Goal: Answer question/provide support

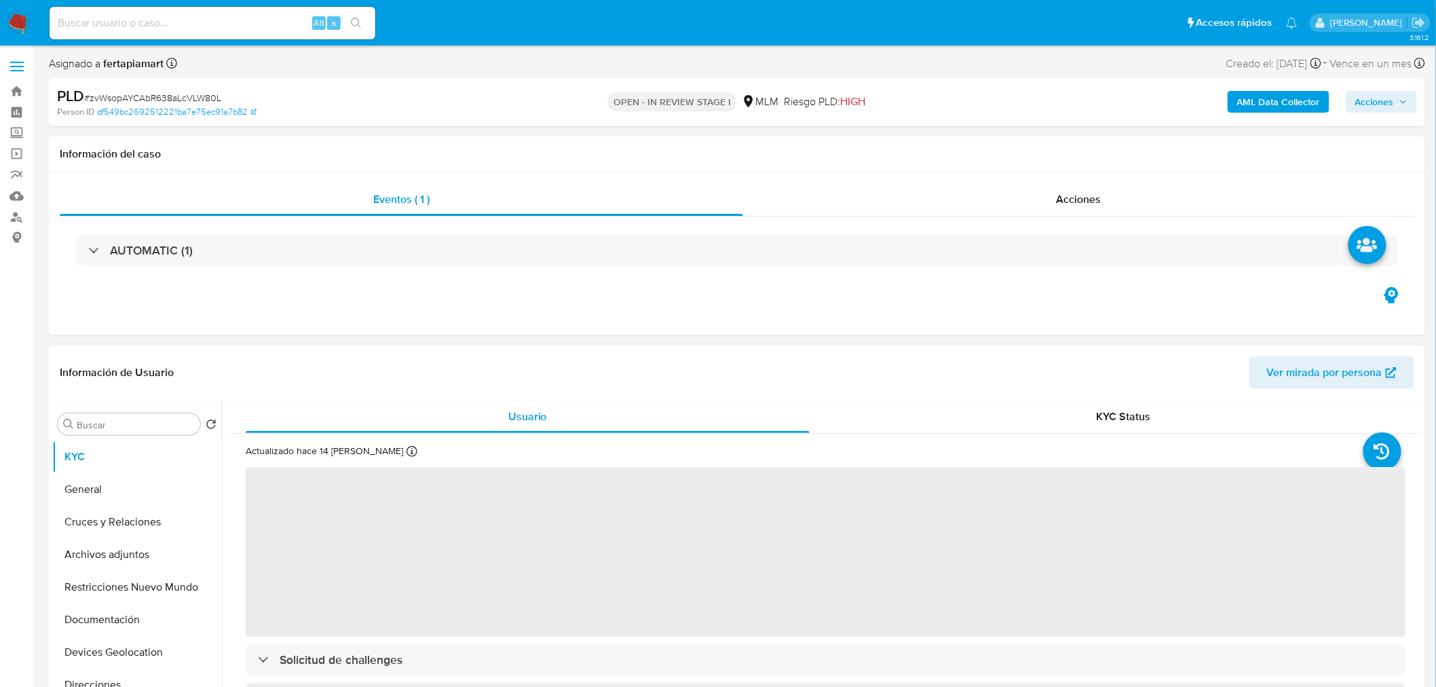
select select "10"
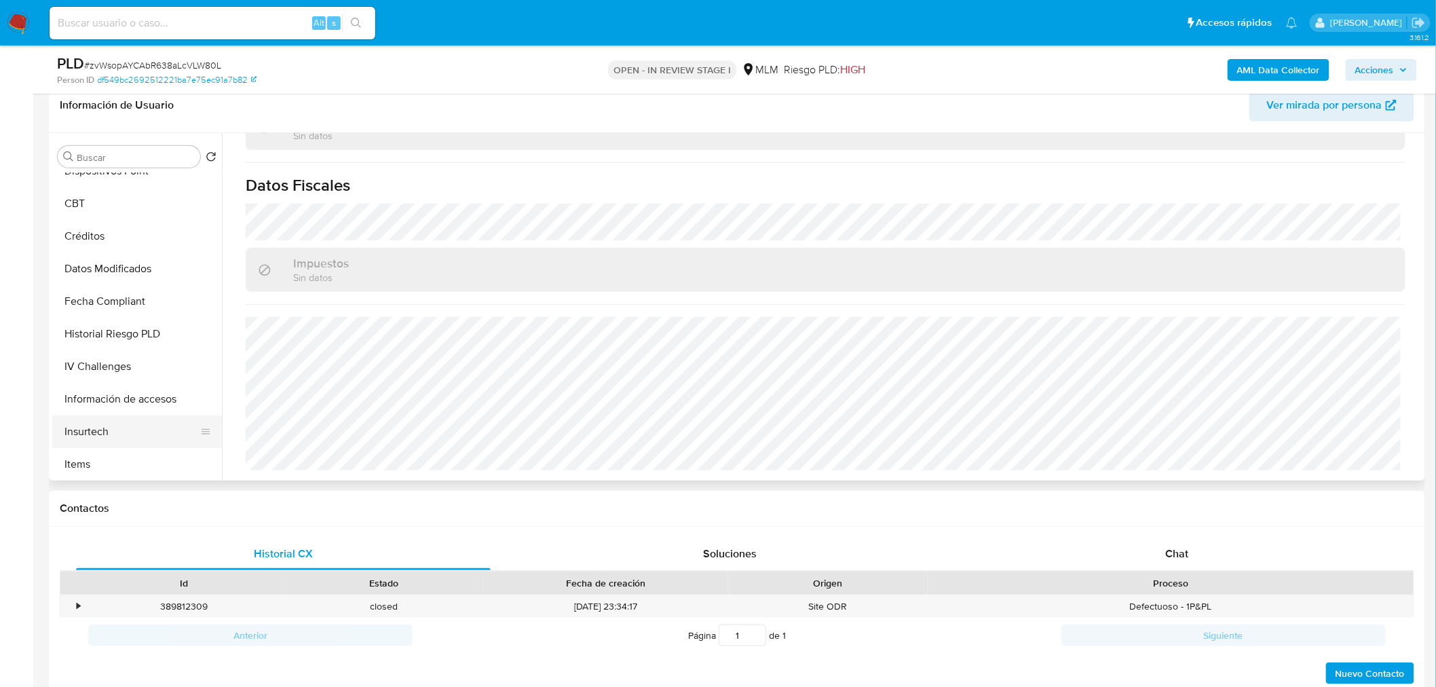
scroll to position [376, 0]
click at [141, 370] on button "IV Challenges" at bounding box center [131, 367] width 159 height 33
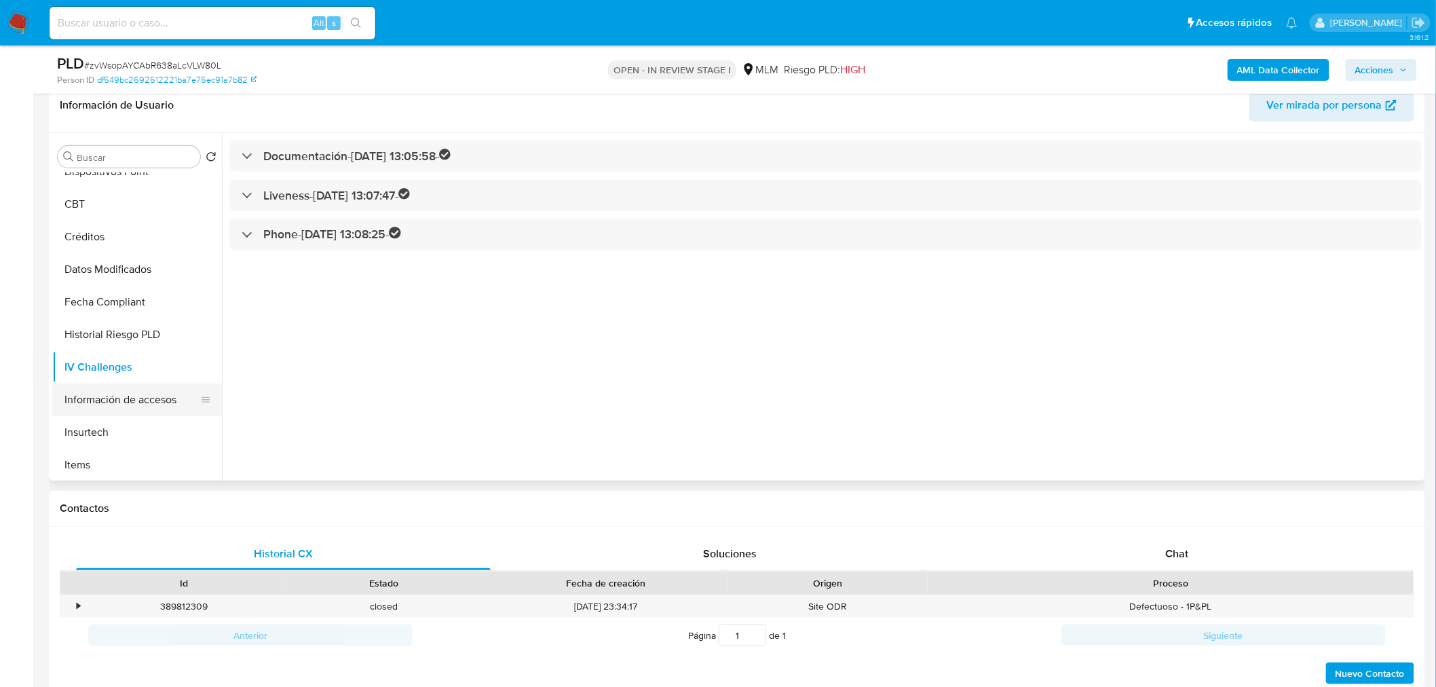
click at [136, 392] on button "Información de accesos" at bounding box center [131, 400] width 159 height 33
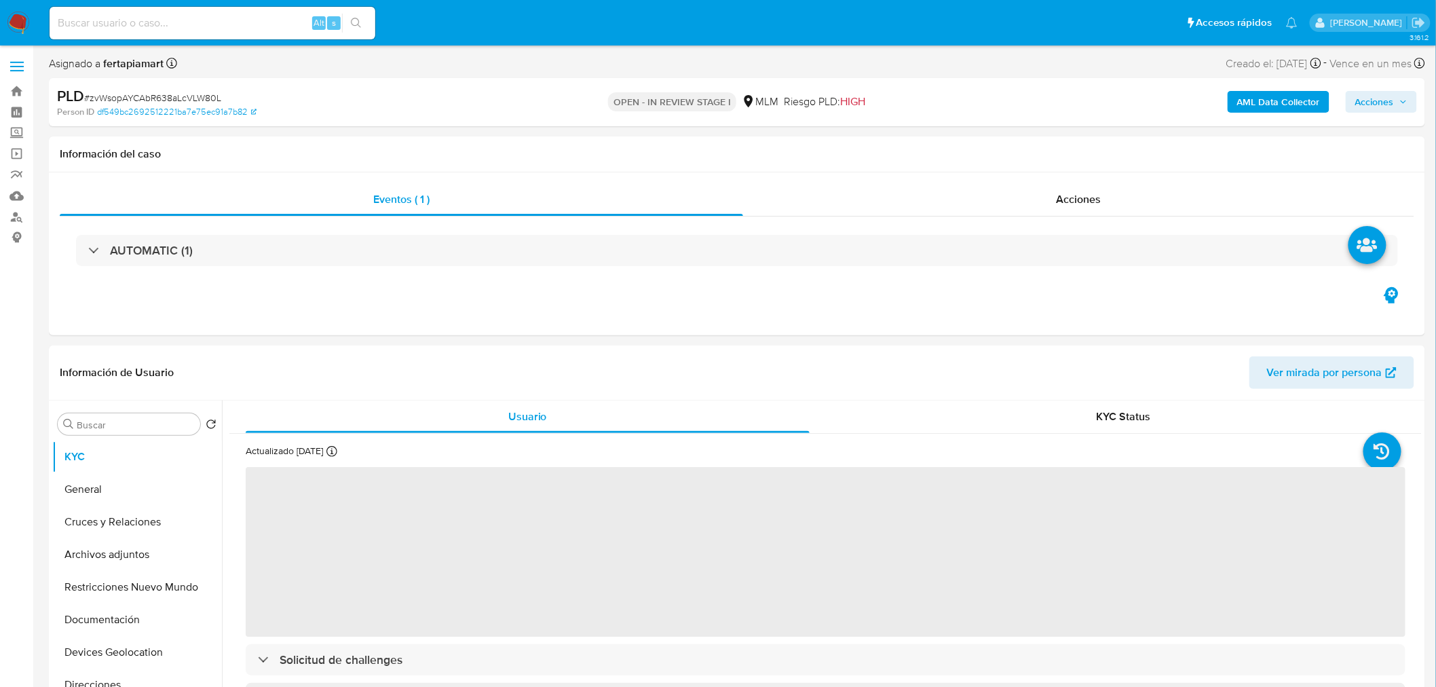
select select "10"
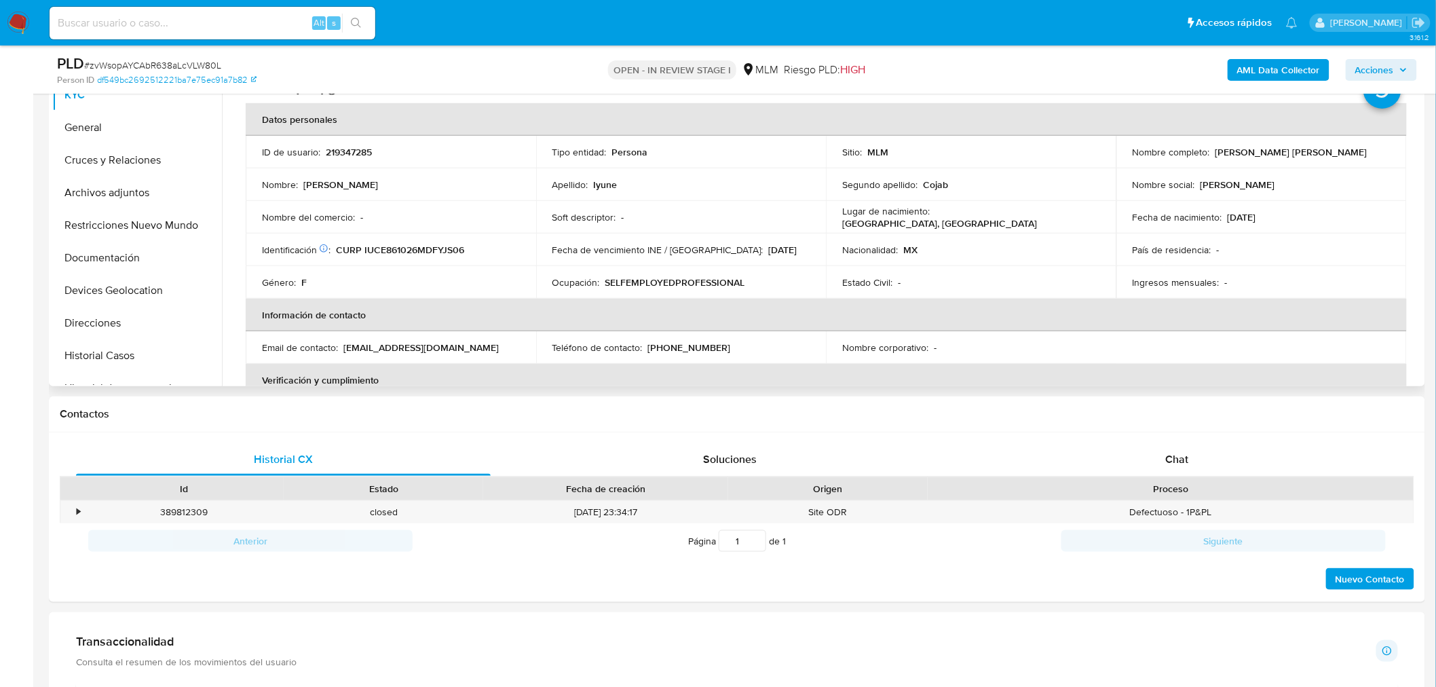
scroll to position [314, 0]
click at [1056, 449] on div "Chat" at bounding box center [1177, 459] width 415 height 33
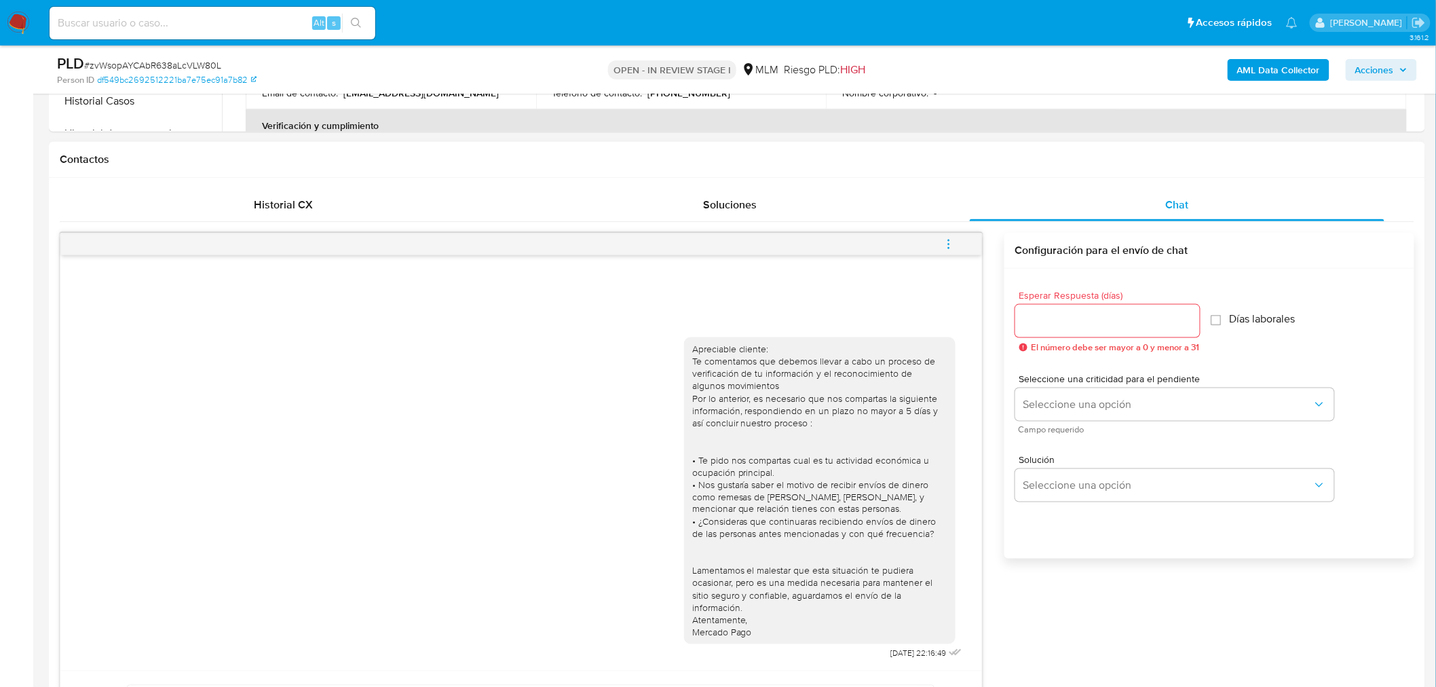
scroll to position [567, 0]
click at [1147, 329] on input "Esperar Respuesta (días)" at bounding box center [1108, 322] width 185 height 18
type input "5"
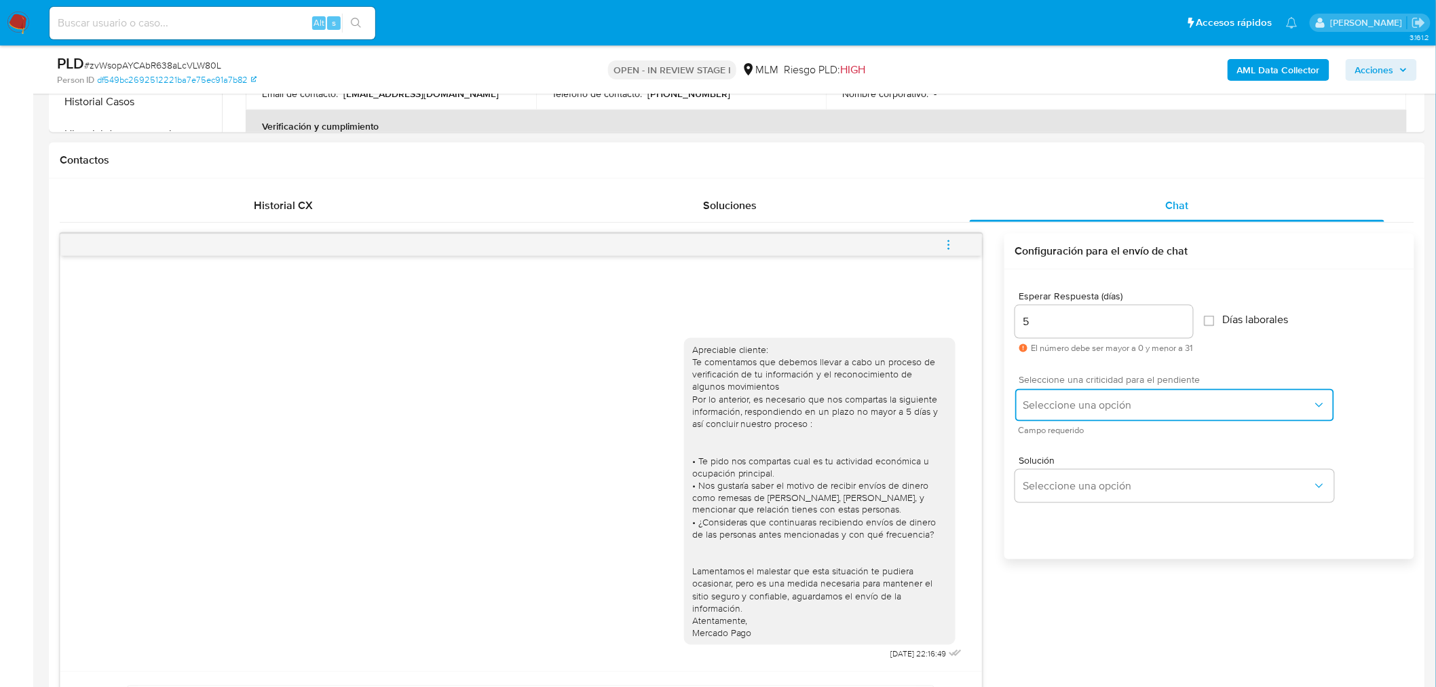
click at [1111, 408] on span "Seleccione una opción" at bounding box center [1168, 405] width 289 height 14
click at [1047, 428] on div "HIGH" at bounding box center [1171, 433] width 297 height 27
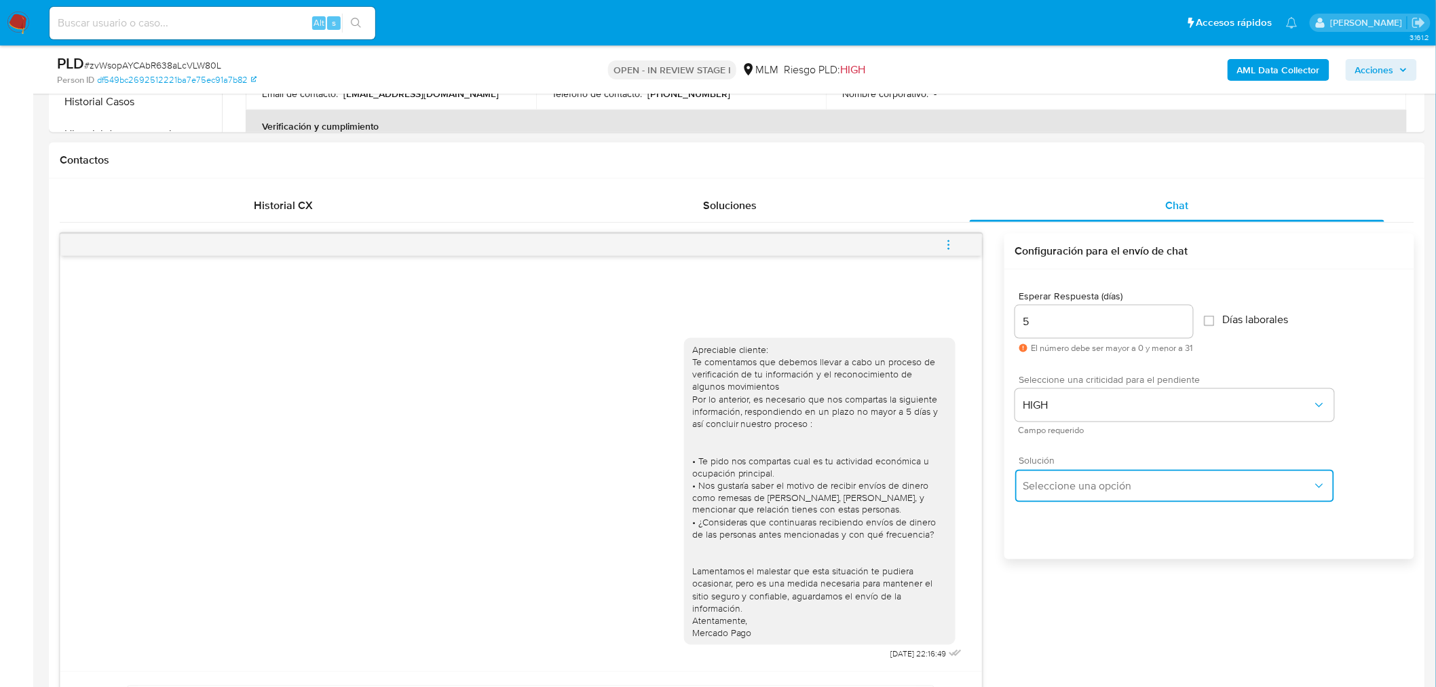
click at [1081, 476] on button "Seleccione una opción" at bounding box center [1175, 486] width 319 height 33
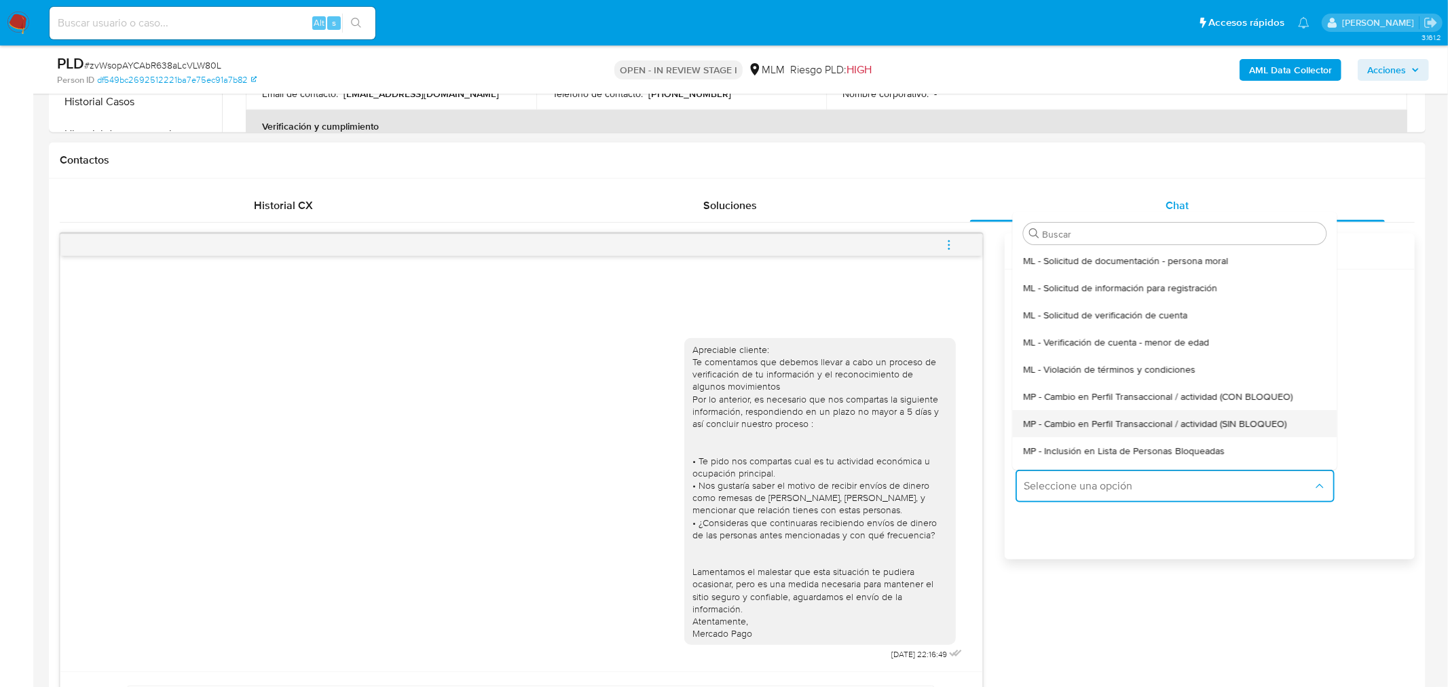
click at [1142, 422] on span "MP - Cambio en Perfil Transaccional / actividad (SIN BLOQUEO)" at bounding box center [1154, 423] width 263 height 12
type textarea "Estimado ,Te comunicamos que se ha identificado un cambio en el uso habitual de…"
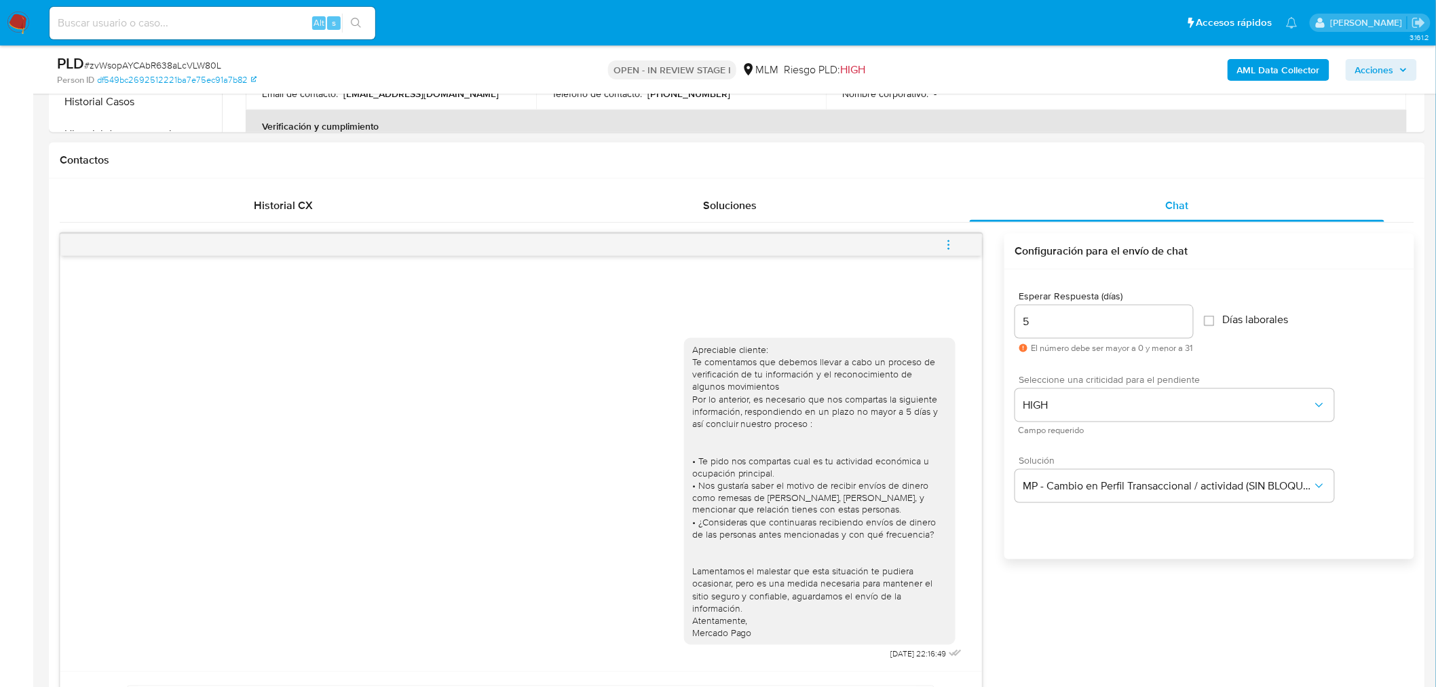
click at [608, 468] on div "Apreciable cliente: Te comentamos que debemos llevar a cabo un proceso de verif…" at bounding box center [521, 497] width 888 height 336
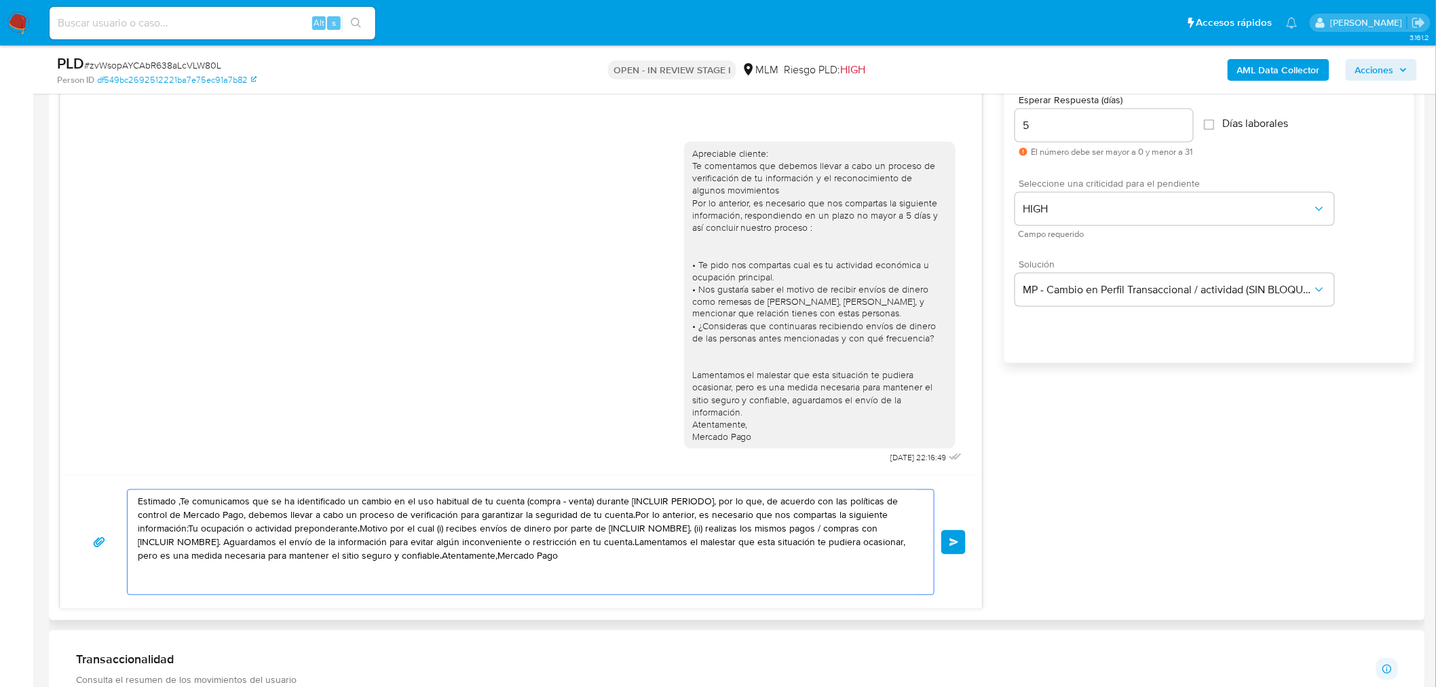
click at [569, 561] on textarea "Estimado ,Te comunicamos que se ha identificado un cambio en el uso habitual de…" at bounding box center [527, 542] width 779 height 105
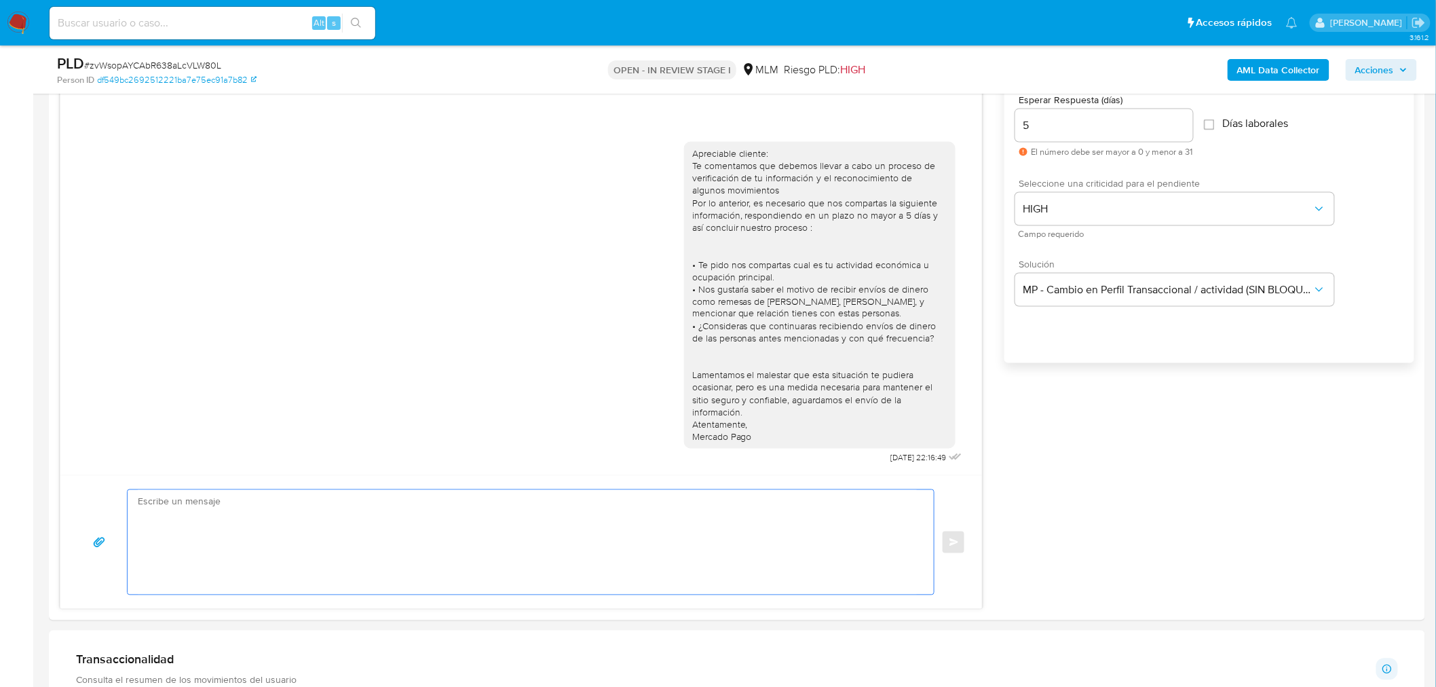
paste textarea "Estimado usuario, Te comunicamos que de acuerdo con las políticas de control de…"
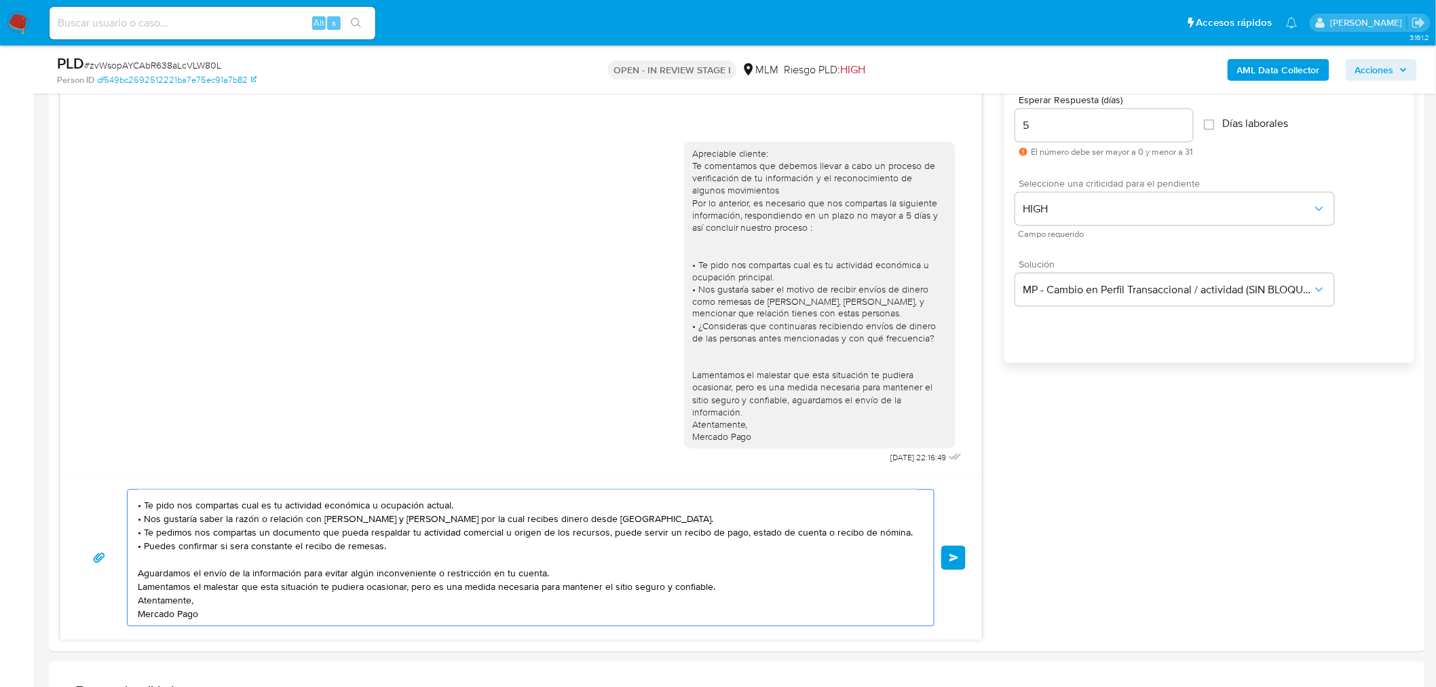
scroll to position [50, 0]
type textarea "Estimado usuario, Te comunicamos que de acuerdo con las políticas de control de…"
click at [961, 558] on button "Enviar" at bounding box center [954, 558] width 24 height 24
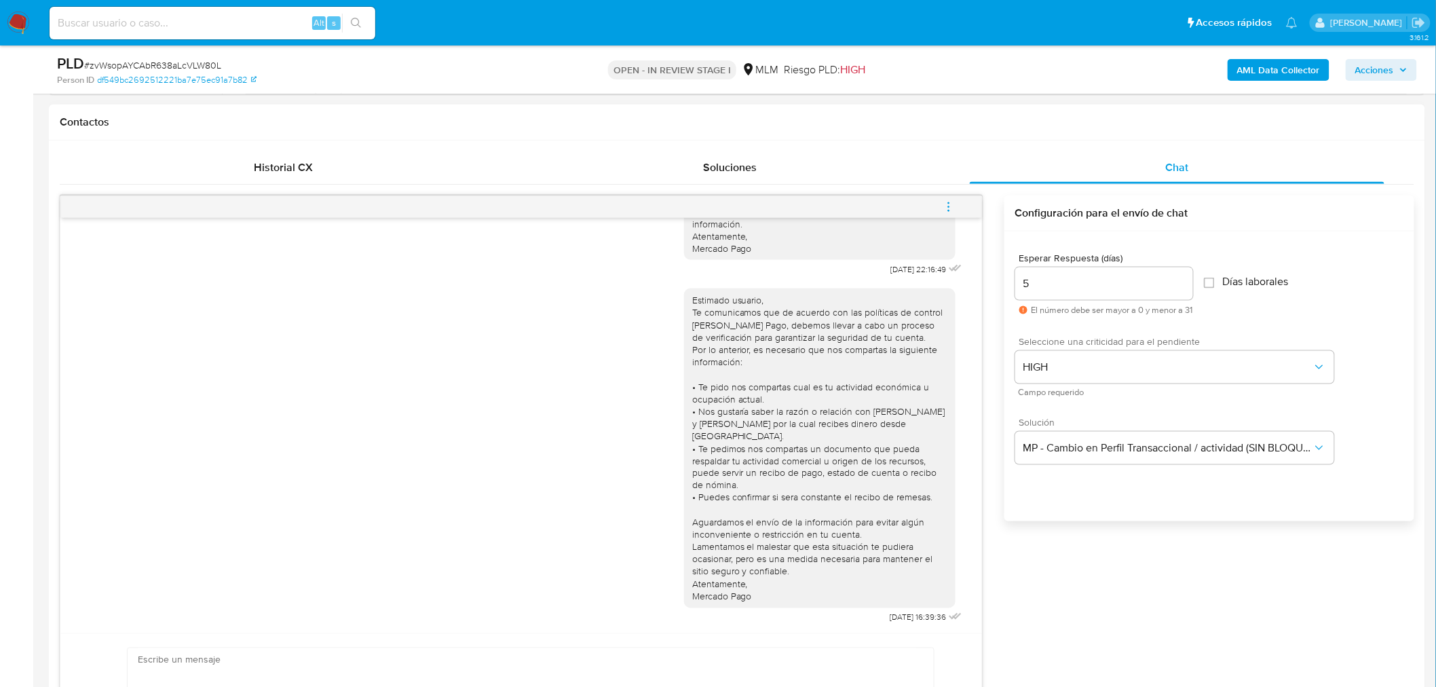
scroll to position [419, 0]
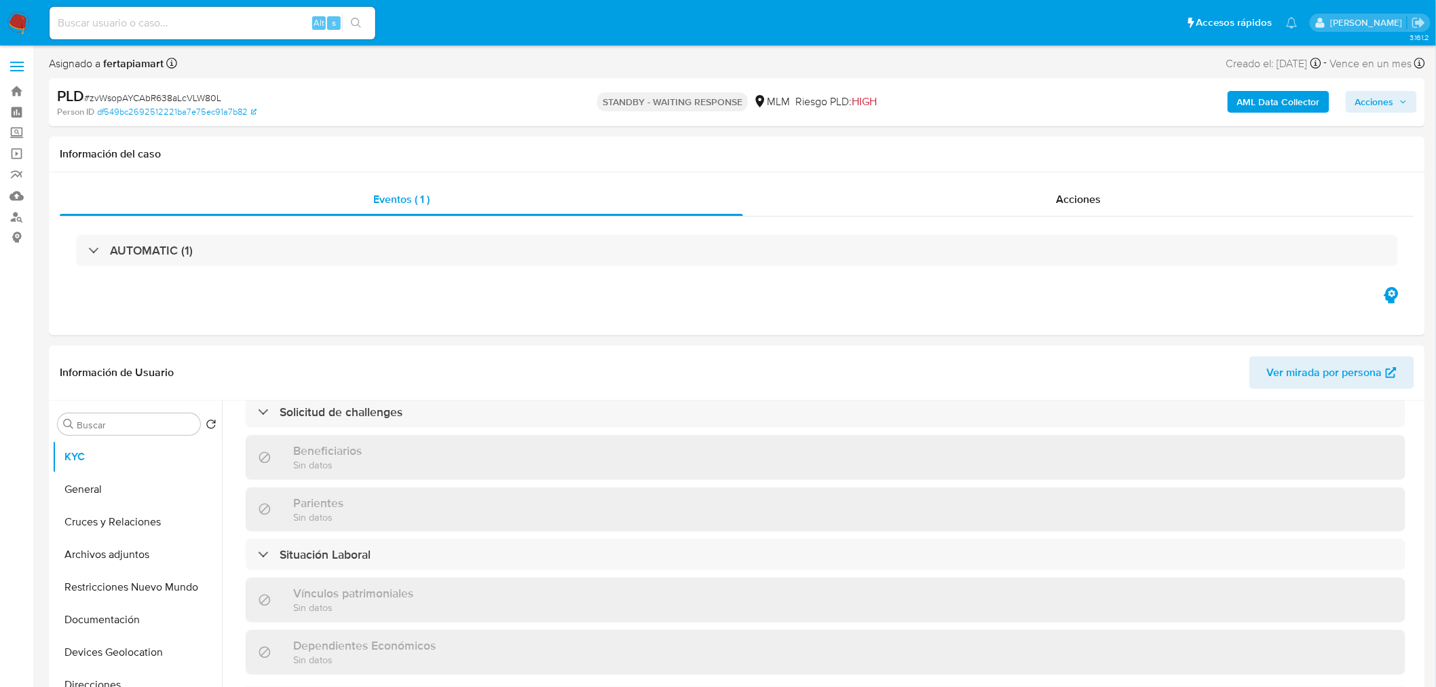
select select "10"
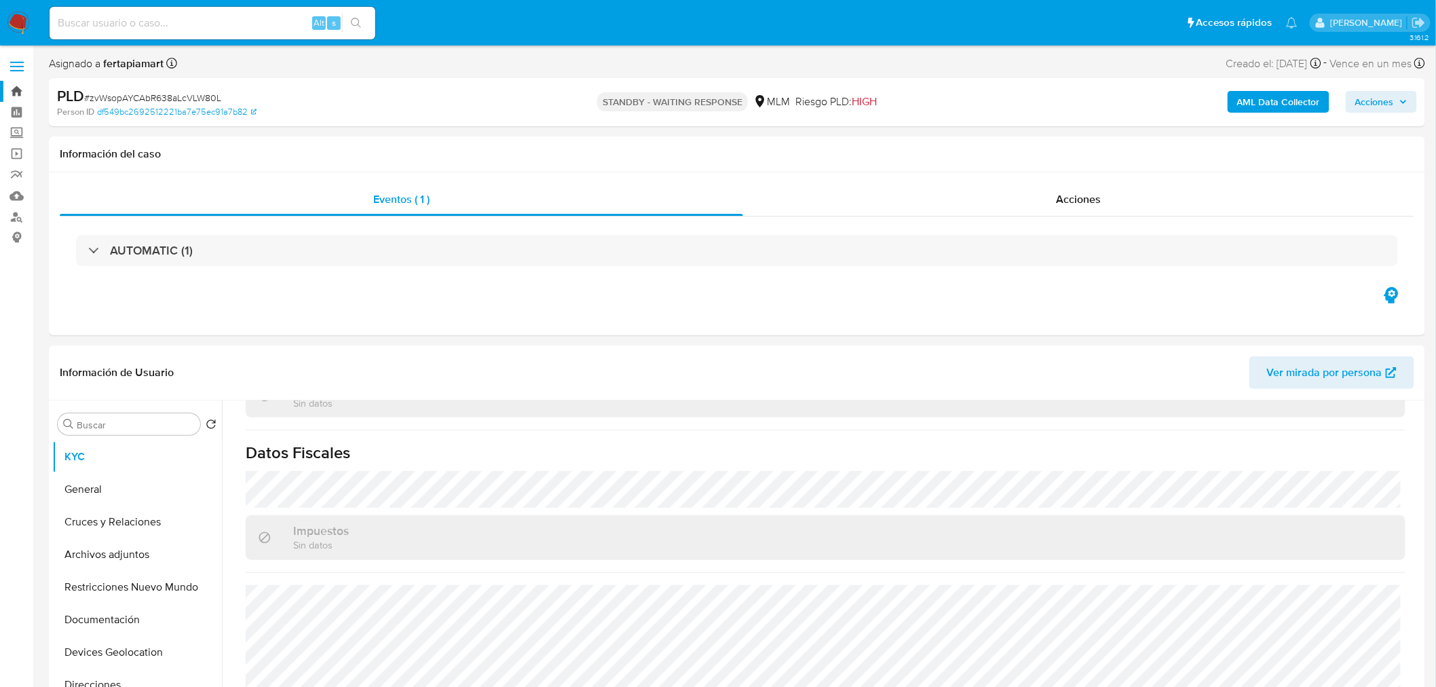
click at [29, 92] on link "Bandeja" at bounding box center [81, 91] width 162 height 21
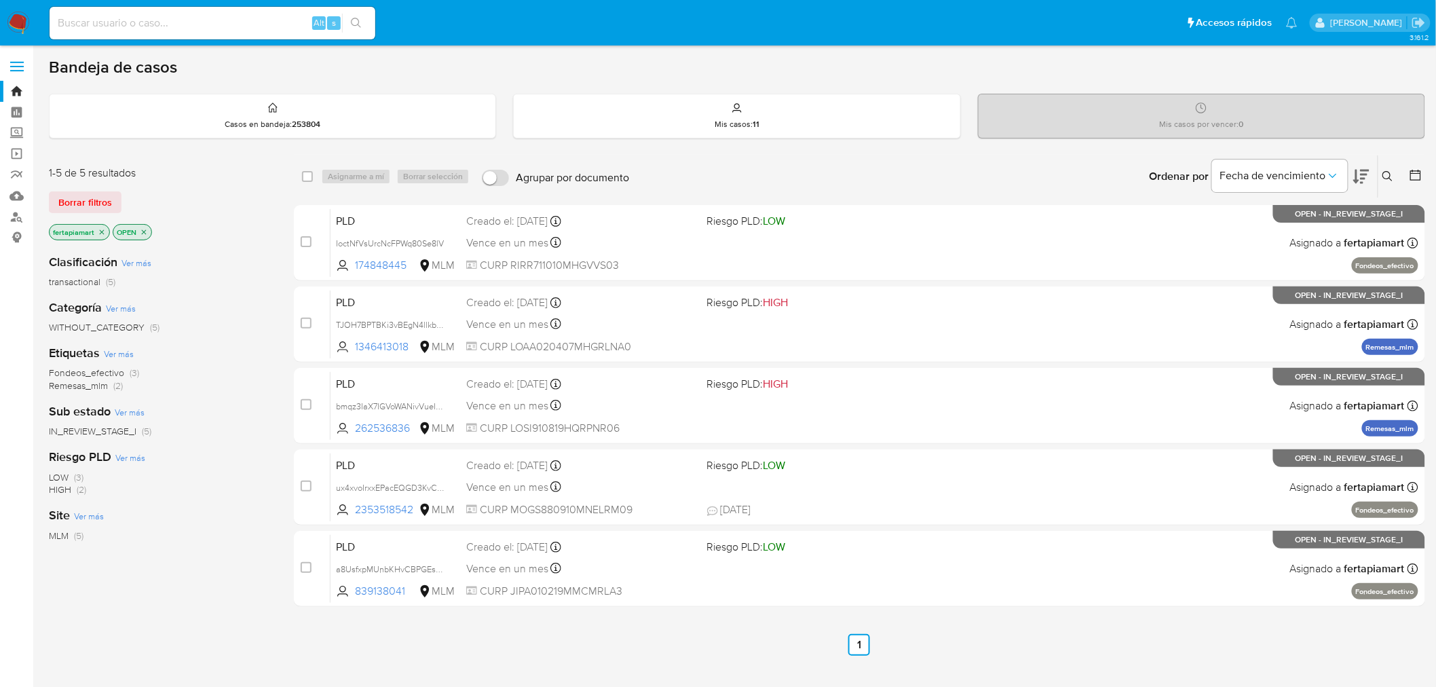
click at [18, 20] on img at bounding box center [18, 23] width 23 height 23
click at [660, 130] on div "Mis casos : 11" at bounding box center [737, 115] width 446 height 43
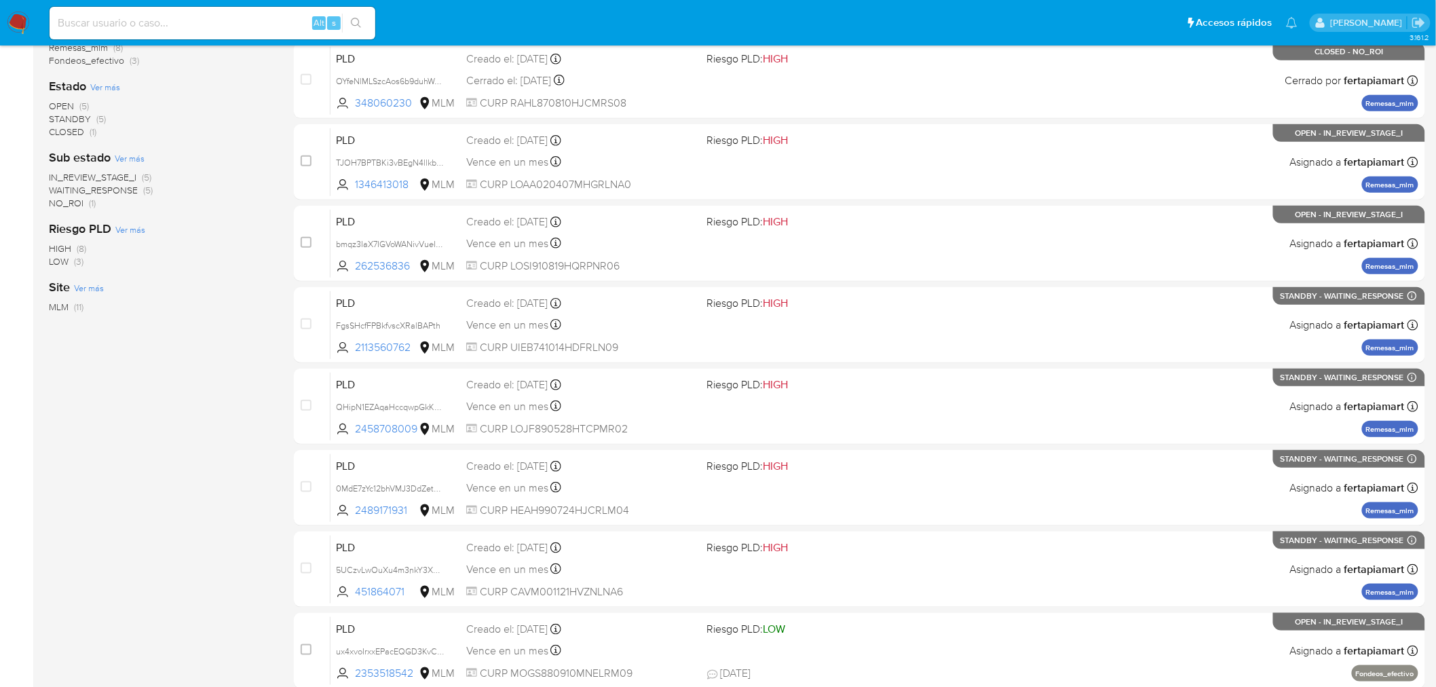
scroll to position [432, 0]
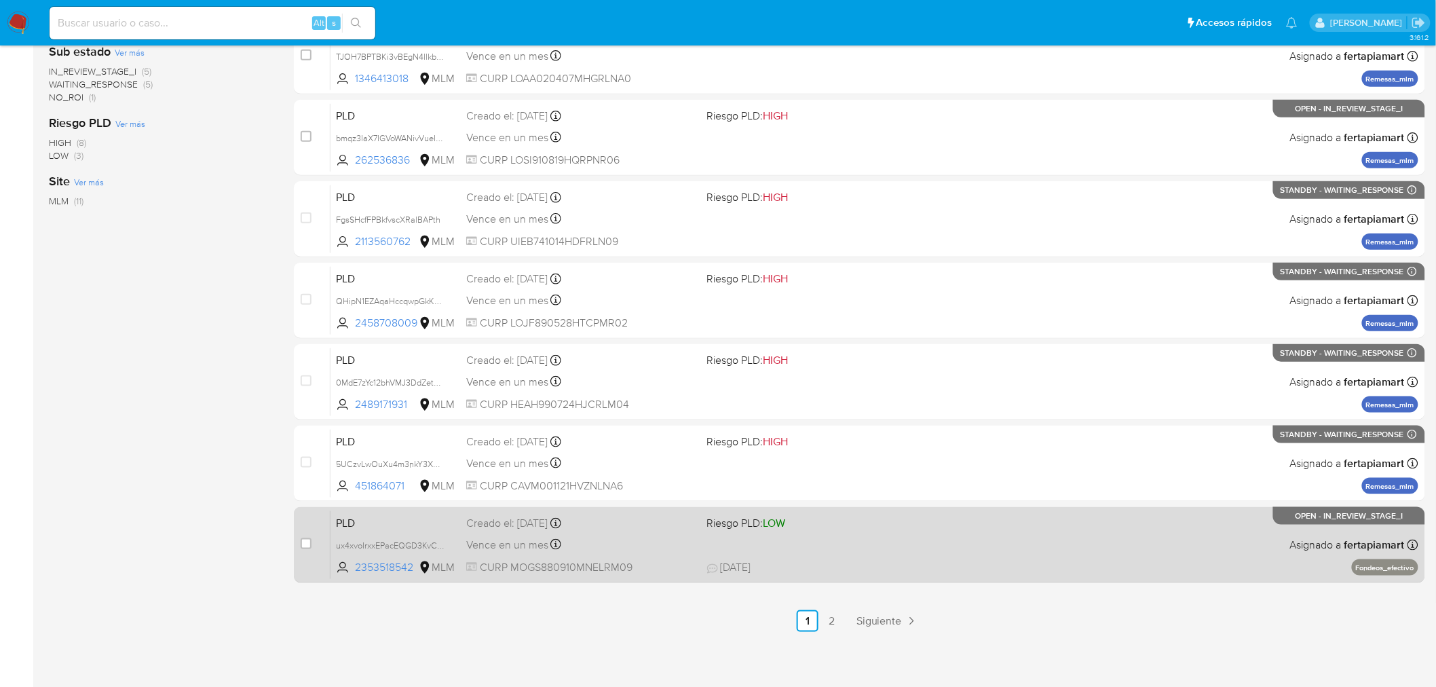
click at [838, 528] on div "PLD ux4xvoIrxxEPacEQGD3KvCP7 2353518542 MLM Riesgo PLD: LOW Creado el: [DATE] C…" at bounding box center [875, 544] width 1088 height 69
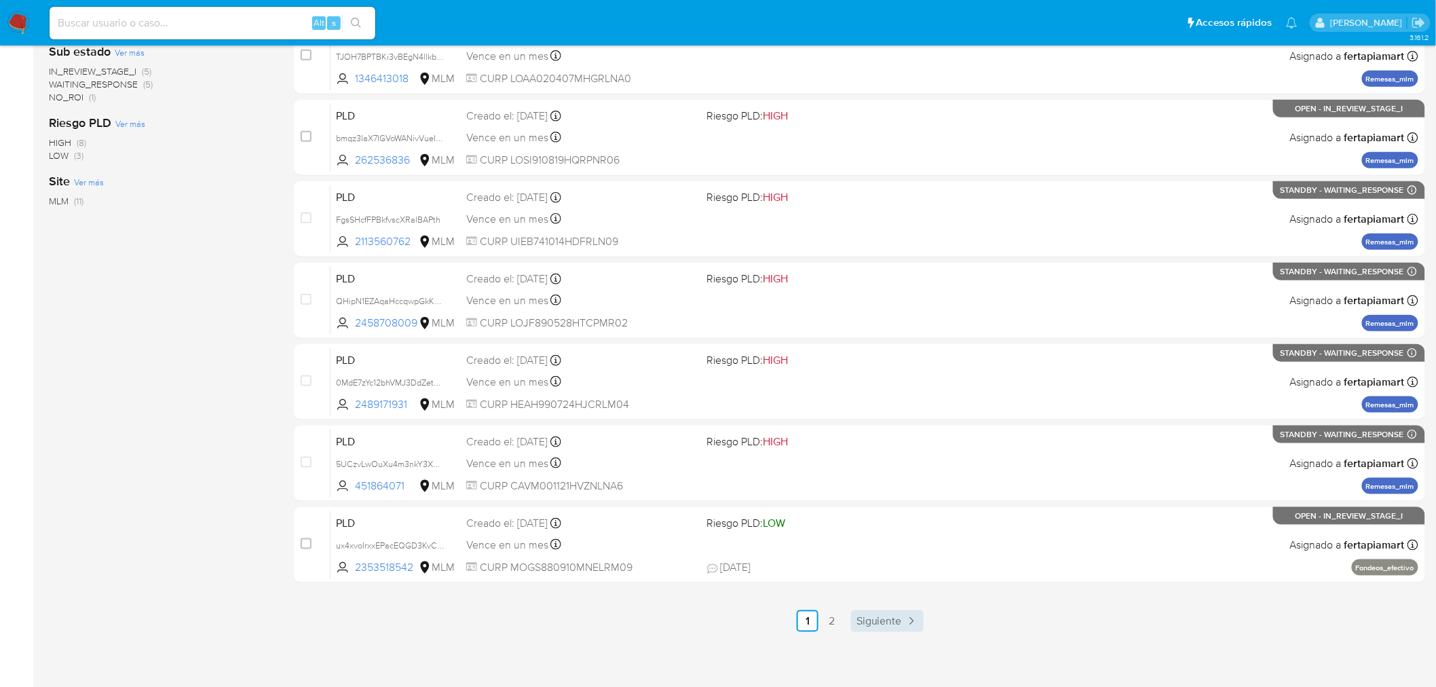
click at [884, 616] on span "Siguiente" at bounding box center [879, 621] width 45 height 11
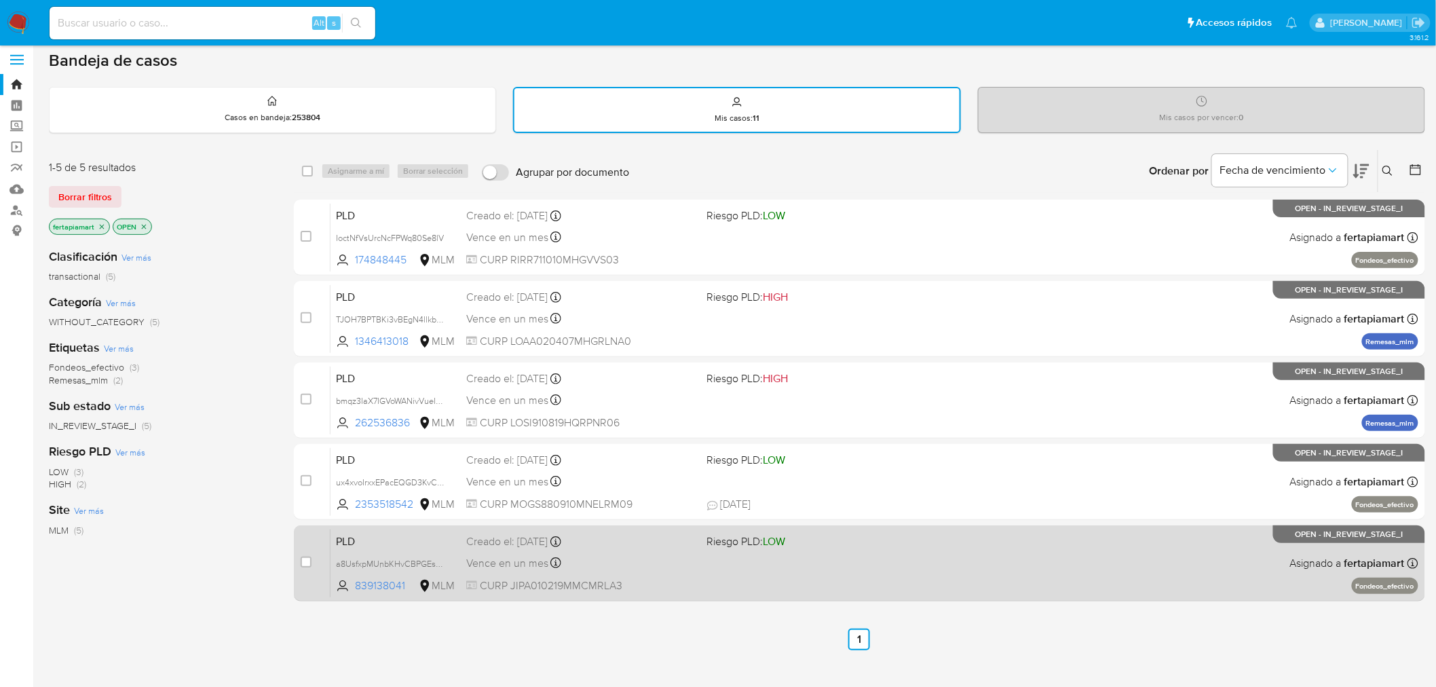
scroll to position [8, 0]
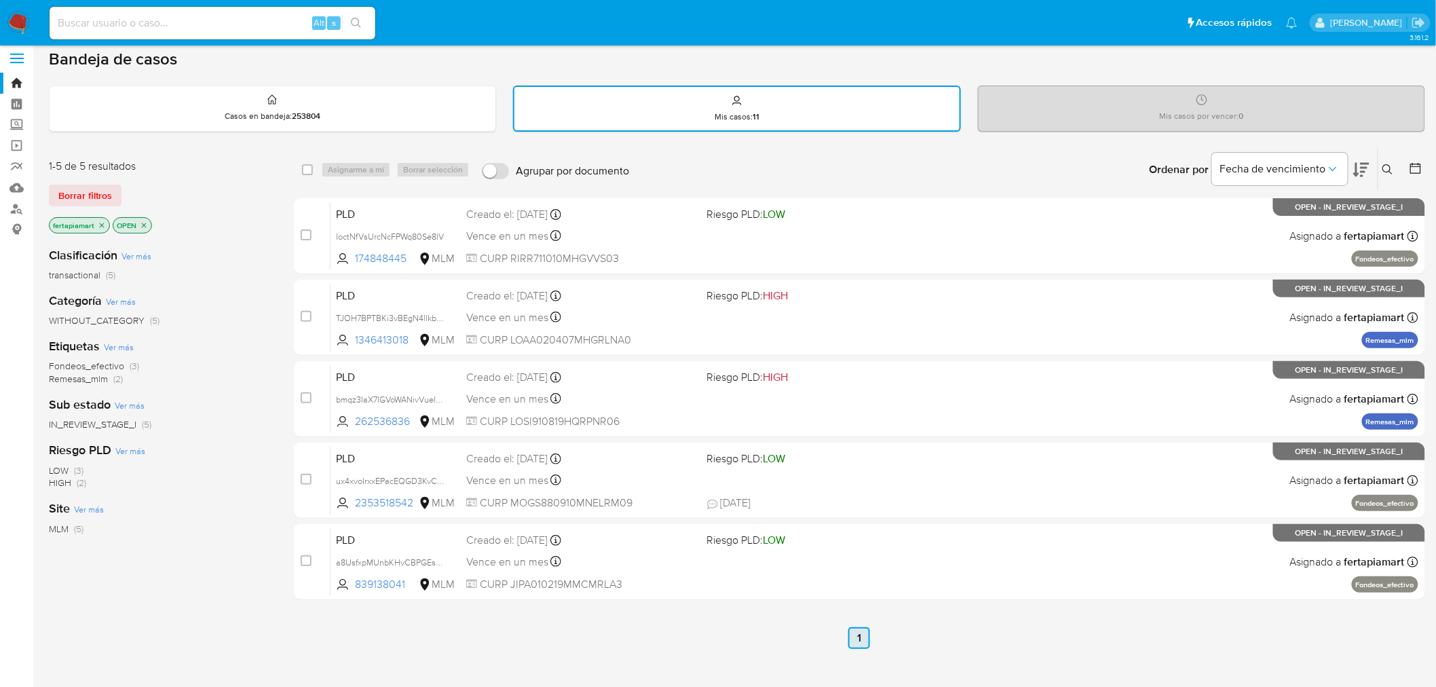
click at [853, 644] on link "1" at bounding box center [860, 638] width 22 height 22
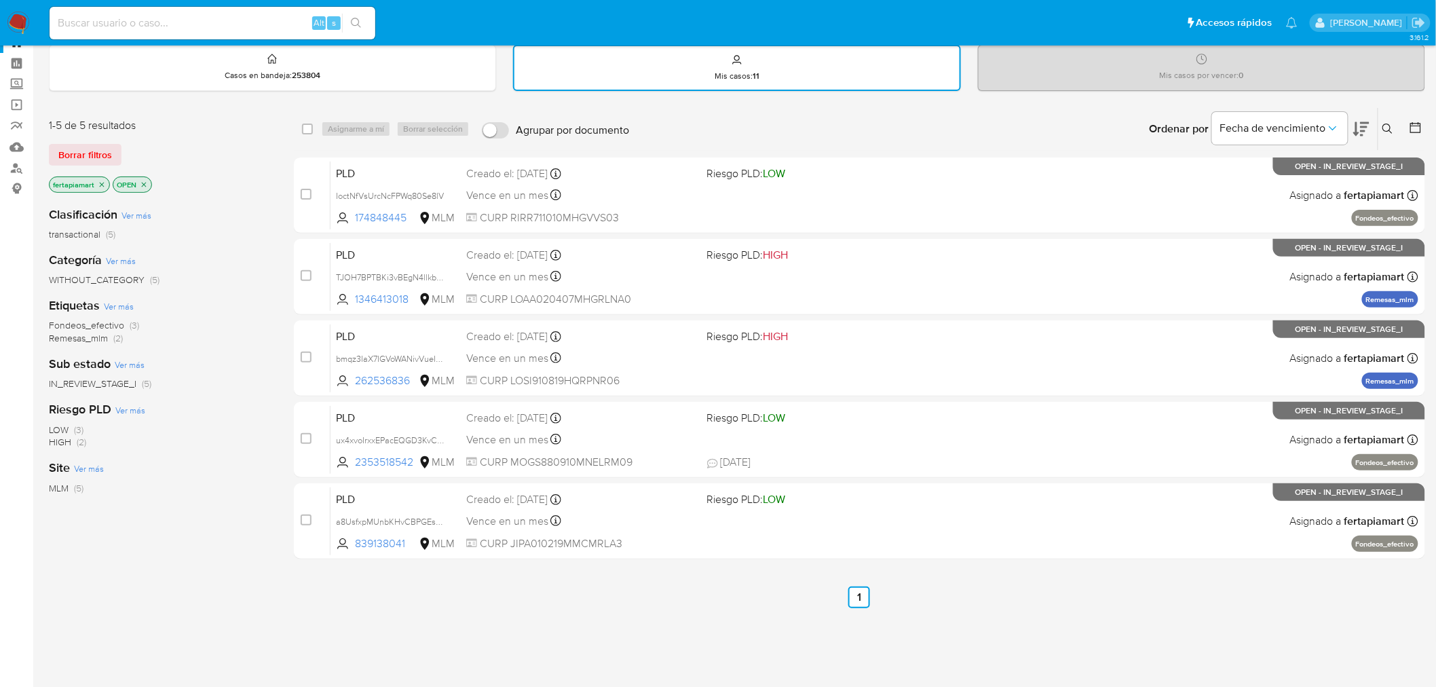
scroll to position [48, 0]
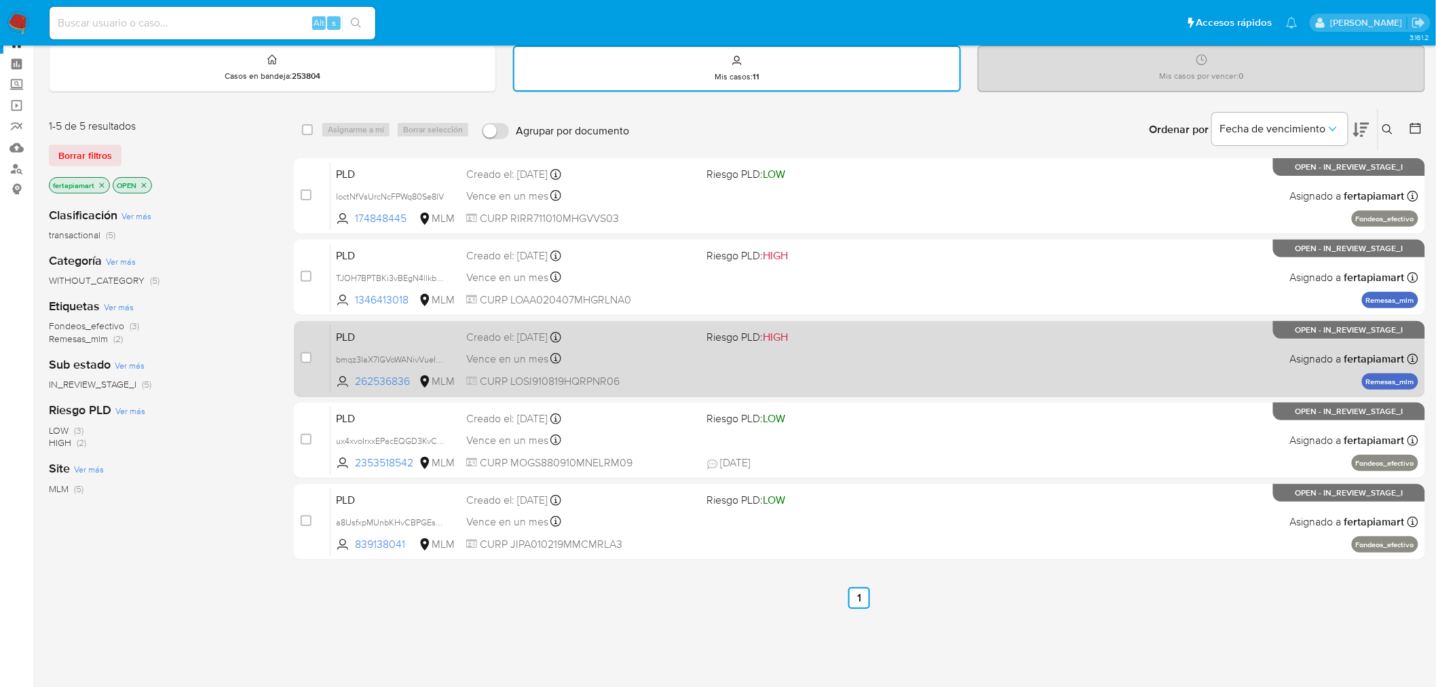
click at [404, 329] on span "PLD" at bounding box center [395, 336] width 119 height 18
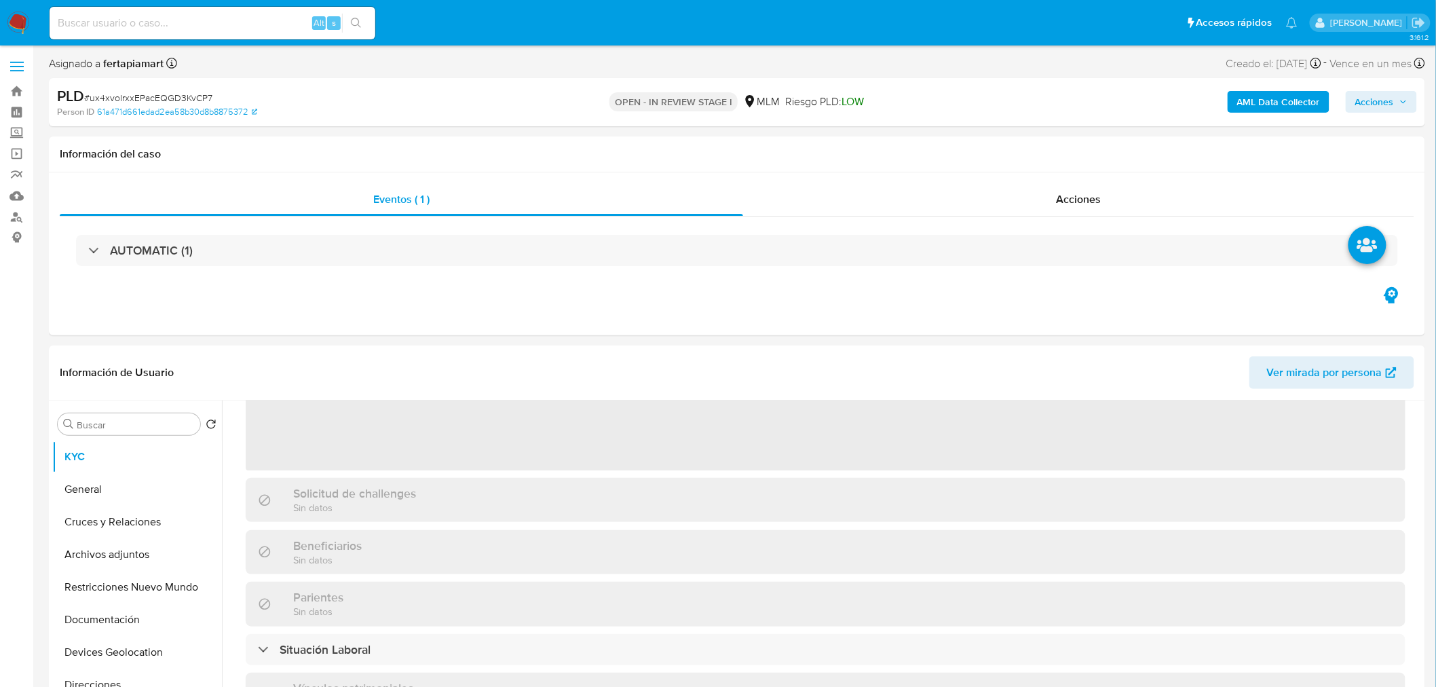
scroll to position [179, 0]
select select "10"
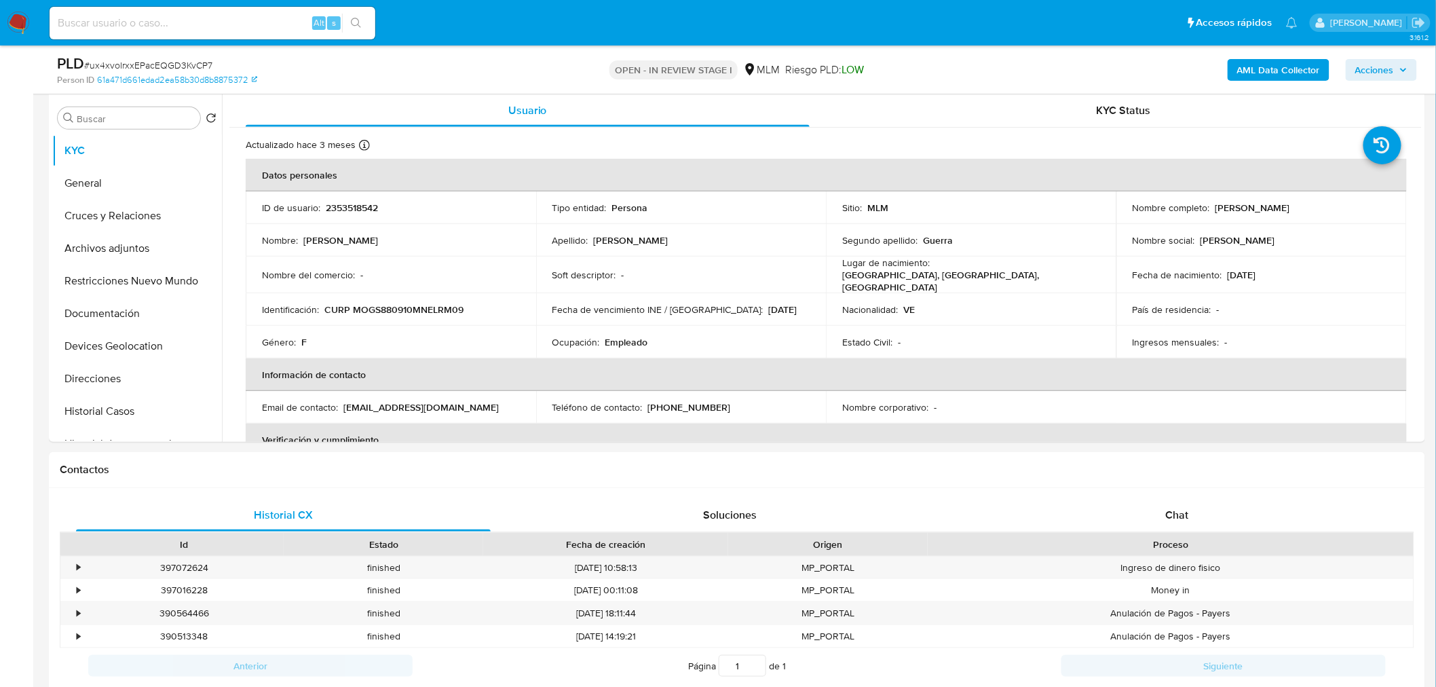
scroll to position [259, 0]
click at [1166, 547] on div "Proceso" at bounding box center [1170, 544] width 467 height 14
click at [1189, 496] on div "Historial CX Soluciones Chat Id Estado Fecha de creación Origen Proceso • 39707…" at bounding box center [737, 607] width 1377 height 240
click at [1179, 506] on span "Chat" at bounding box center [1177, 514] width 23 height 16
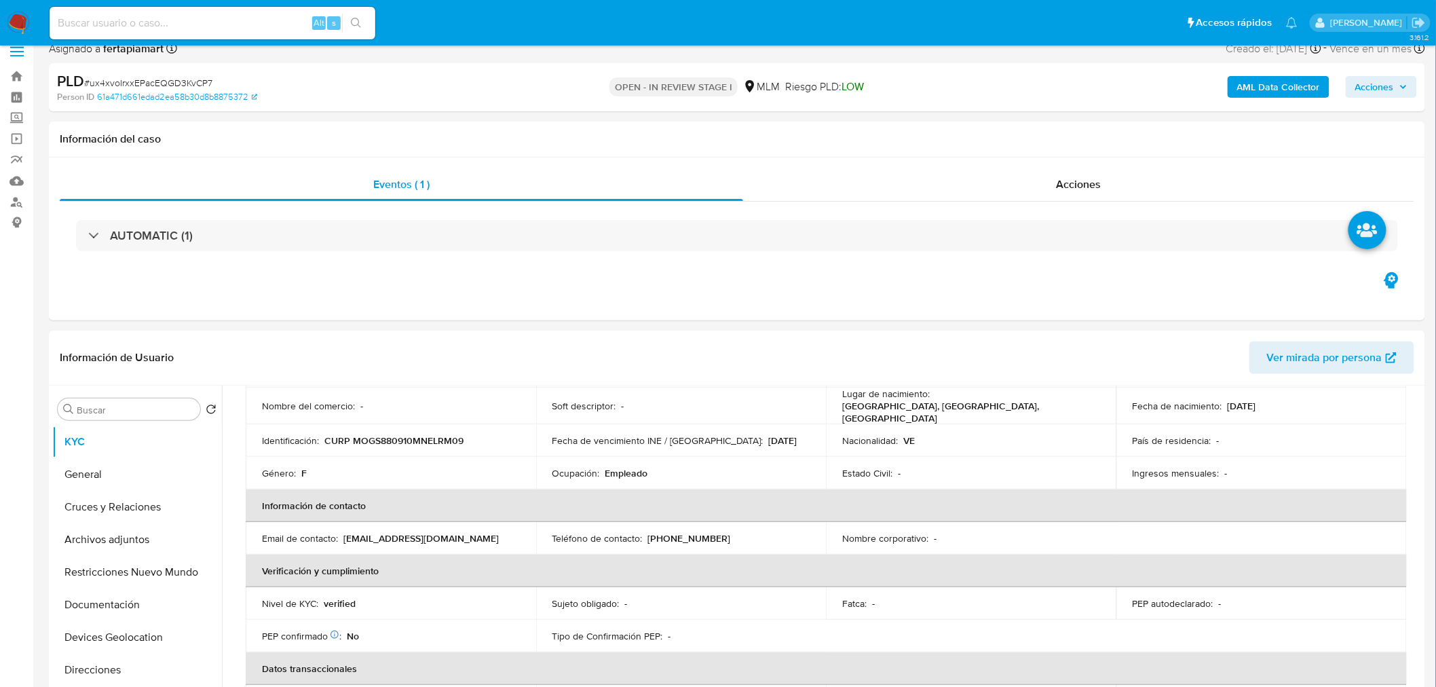
scroll to position [0, 0]
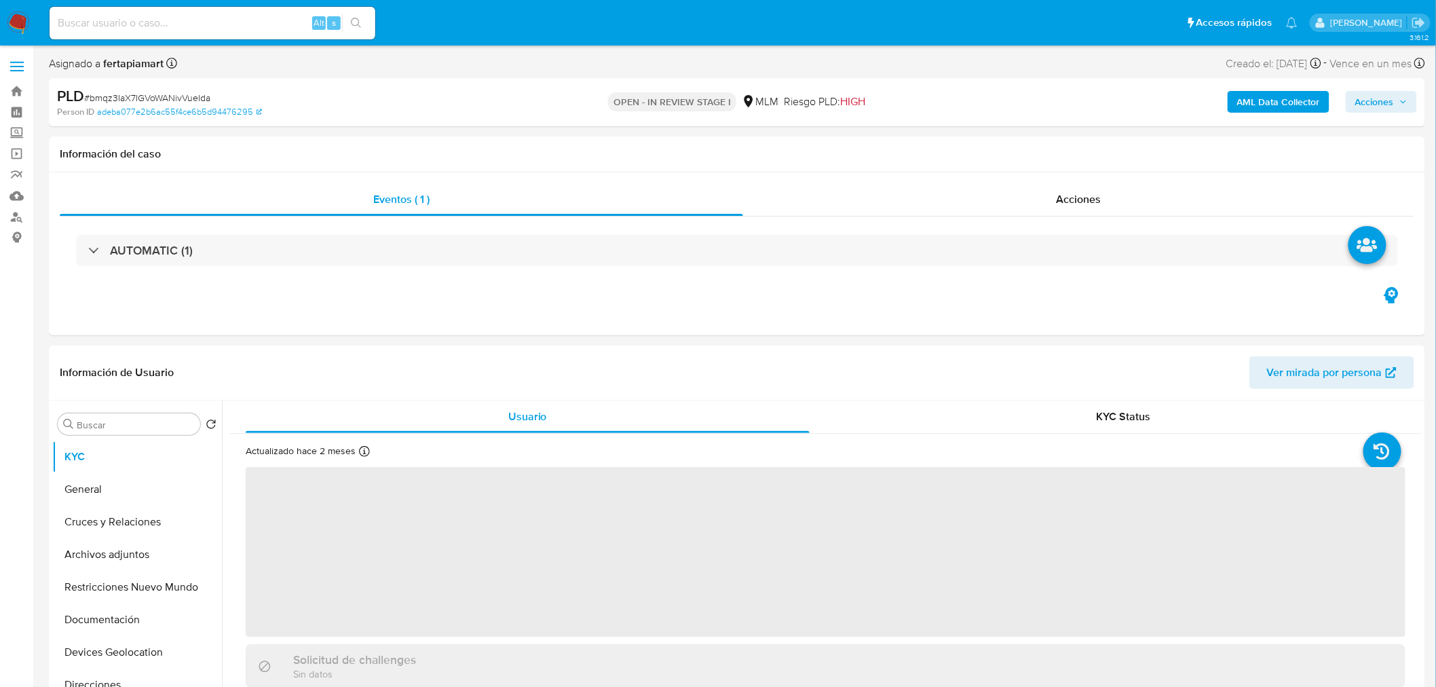
select select "10"
